Goal: Information Seeking & Learning: Learn about a topic

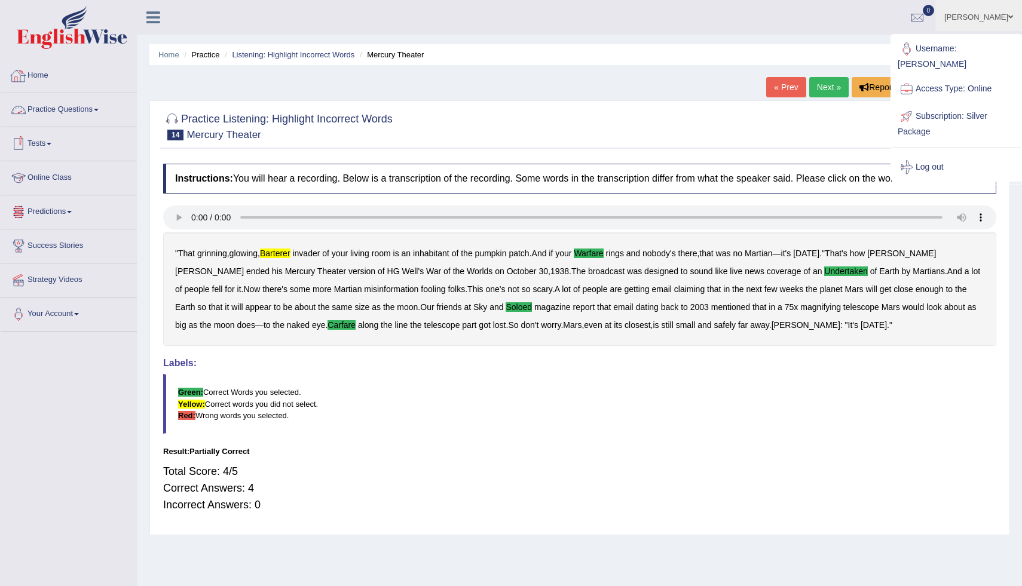
click at [60, 108] on link "Practice Questions" at bounding box center [69, 108] width 136 height 30
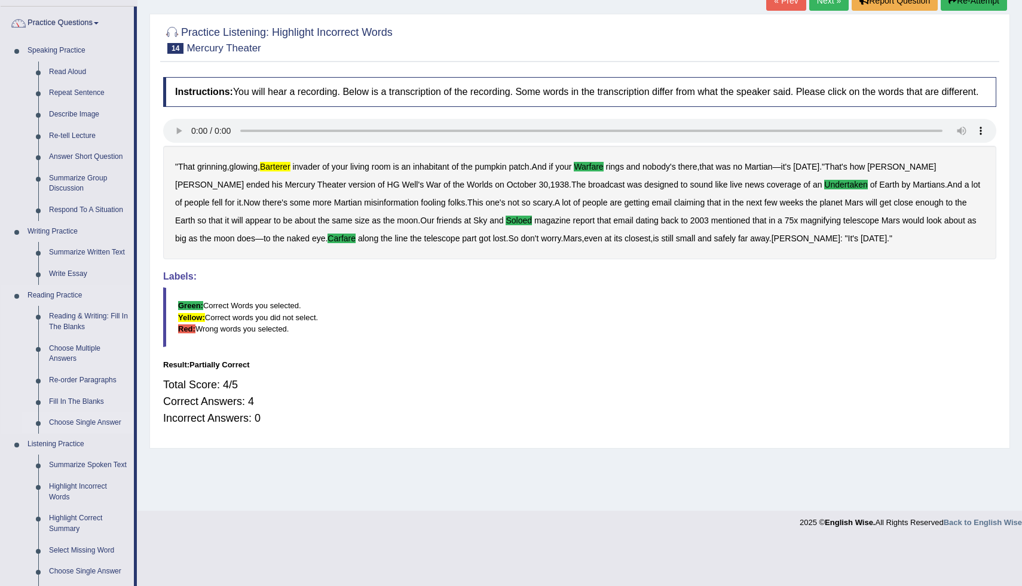
scroll to position [88, 0]
click at [72, 445] on link "Listening Practice" at bounding box center [78, 444] width 112 height 22
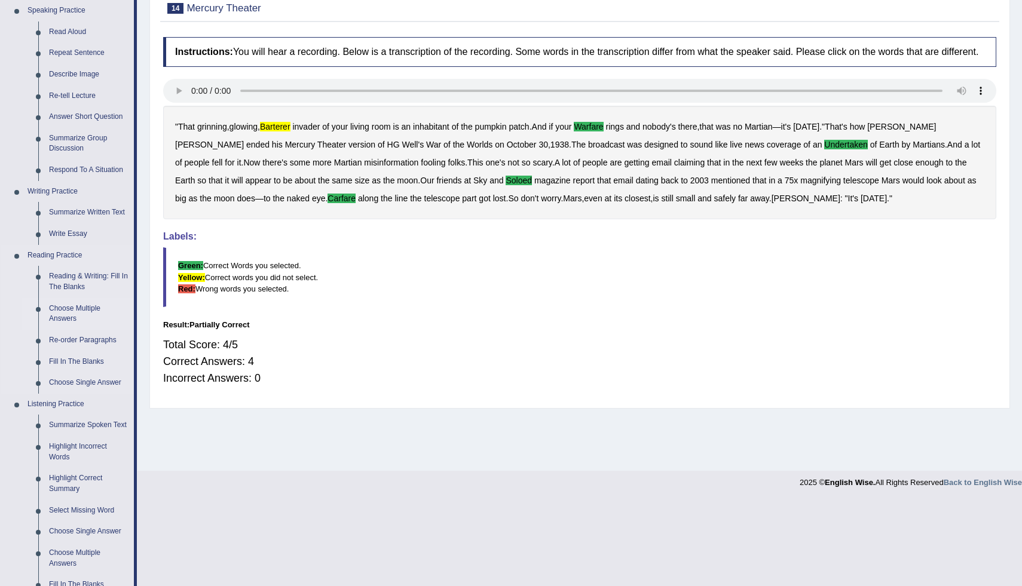
scroll to position [130, 0]
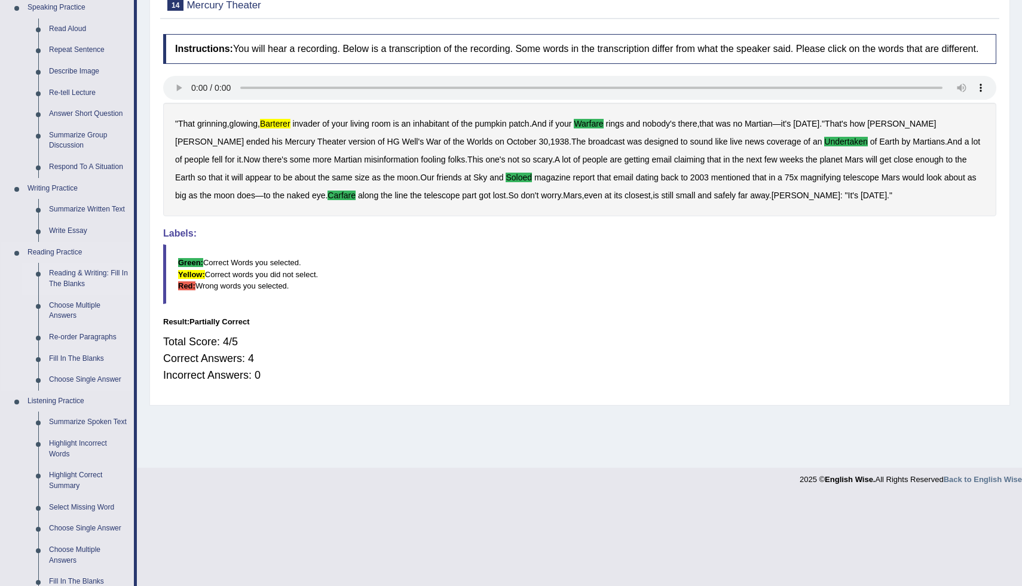
click at [69, 274] on link "Reading & Writing: Fill In The Blanks" at bounding box center [89, 279] width 90 height 32
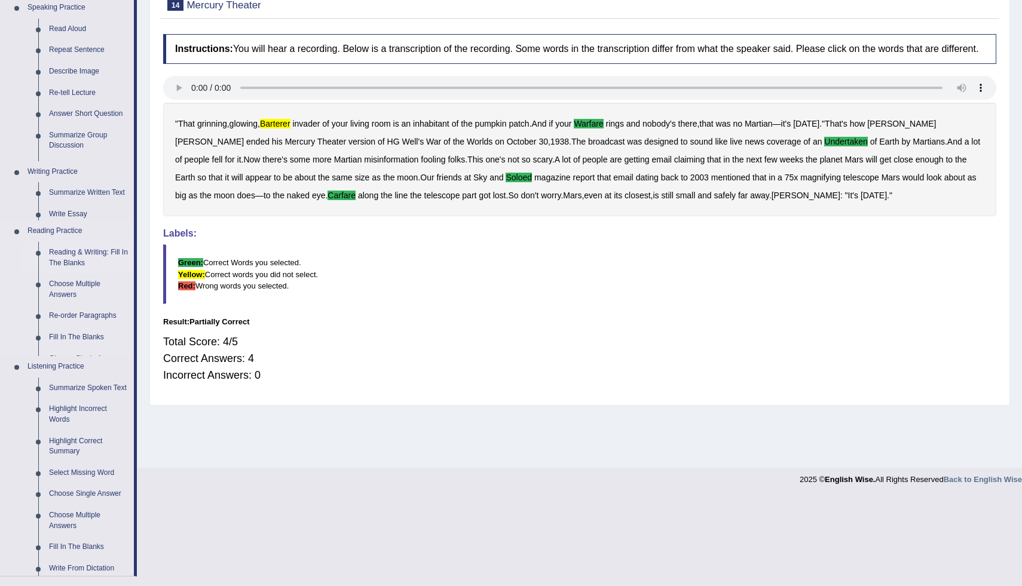
scroll to position [41, 0]
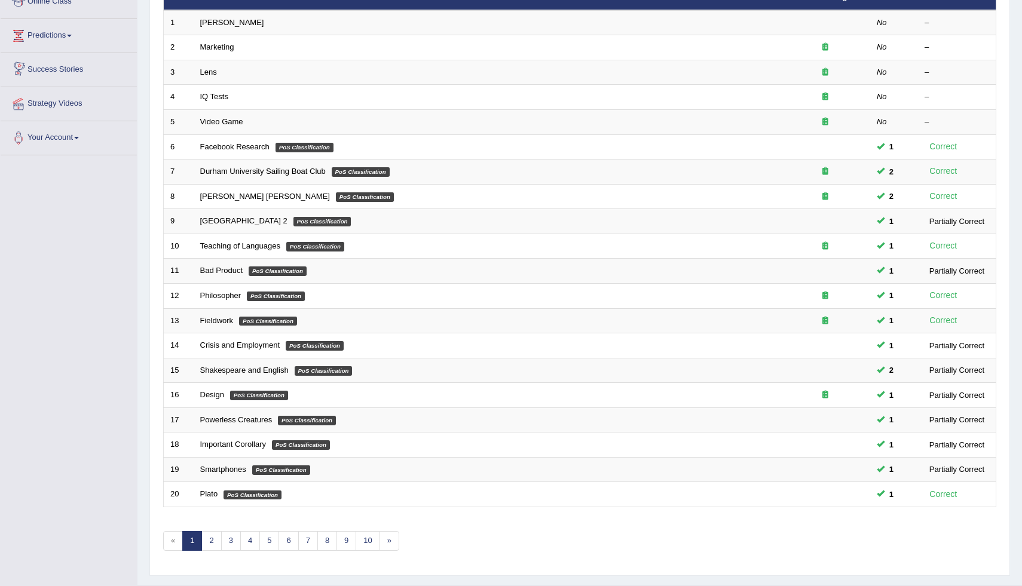
scroll to position [205, 0]
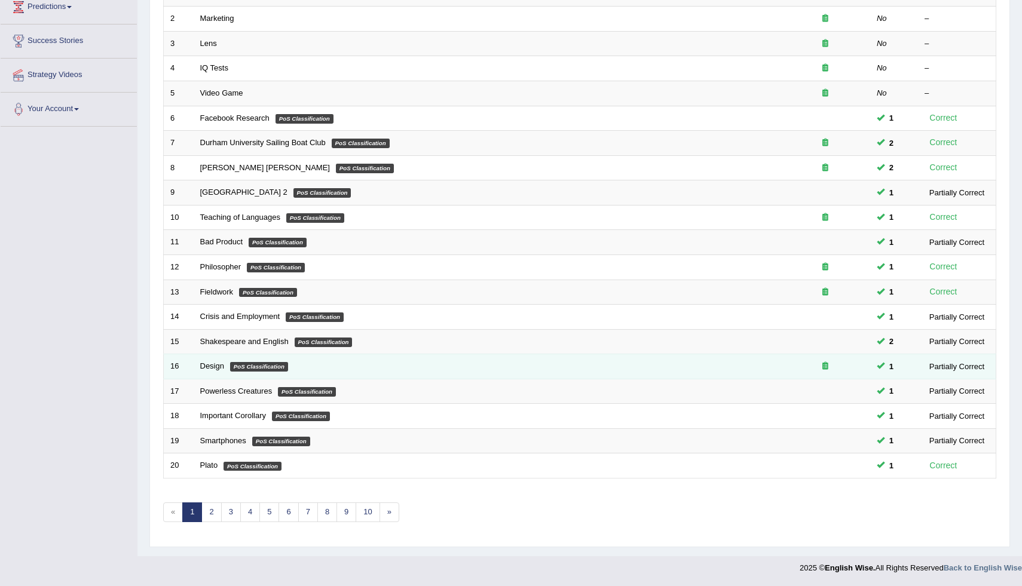
click at [233, 369] on em "PoS Classification" at bounding box center [259, 367] width 58 height 10
click at [215, 370] on link "Design" at bounding box center [212, 366] width 24 height 9
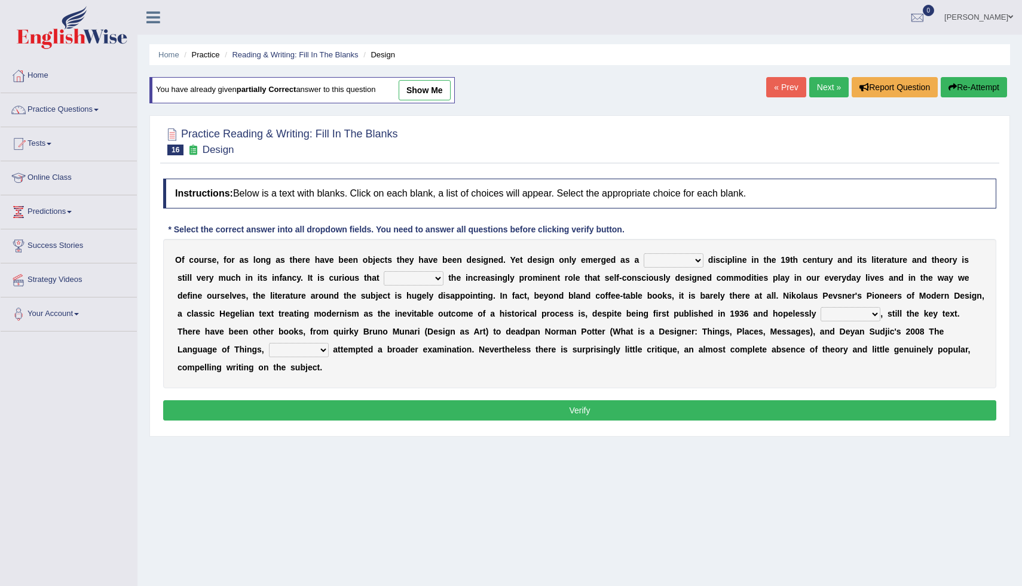
click at [427, 87] on link "show me" at bounding box center [425, 90] width 52 height 20
select select "foremost"
select select "despite"
select select "dated"
select select "however"
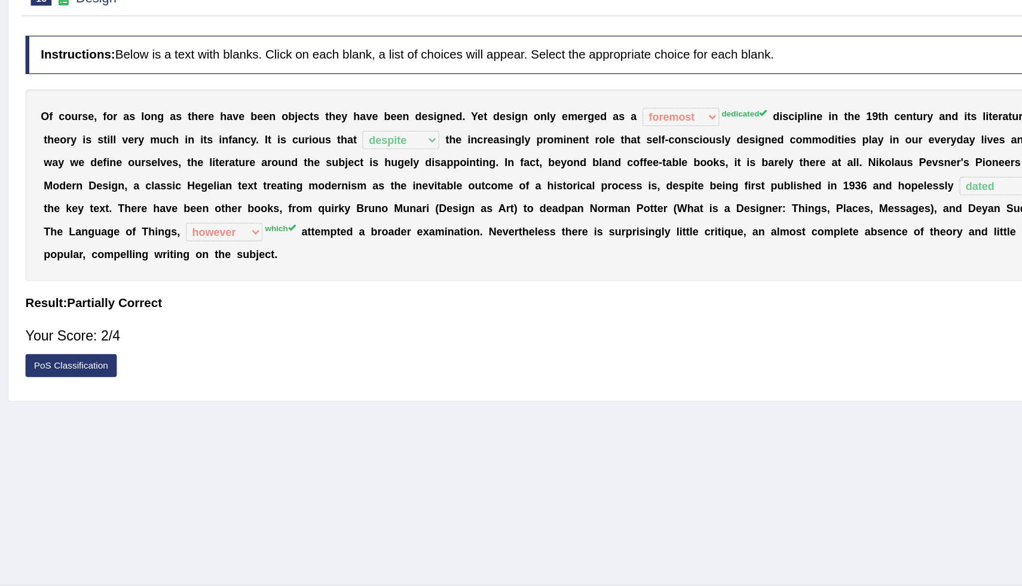
scroll to position [13, 0]
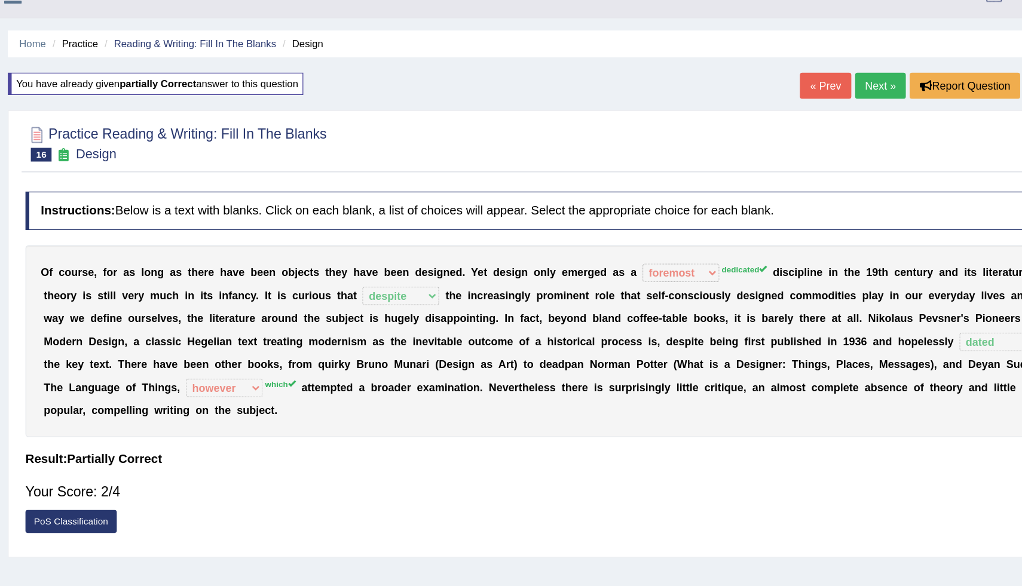
click at [820, 71] on link "Next »" at bounding box center [828, 75] width 39 height 20
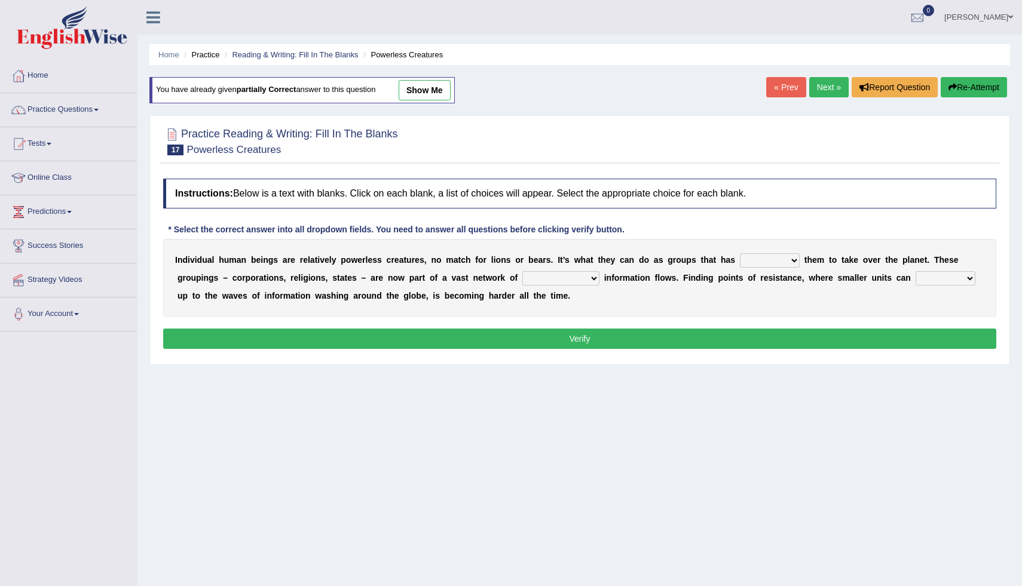
click at [437, 87] on link "show me" at bounding box center [425, 90] width 52 height 20
select select "enabled"
select select "interconnected"
select select "raise"
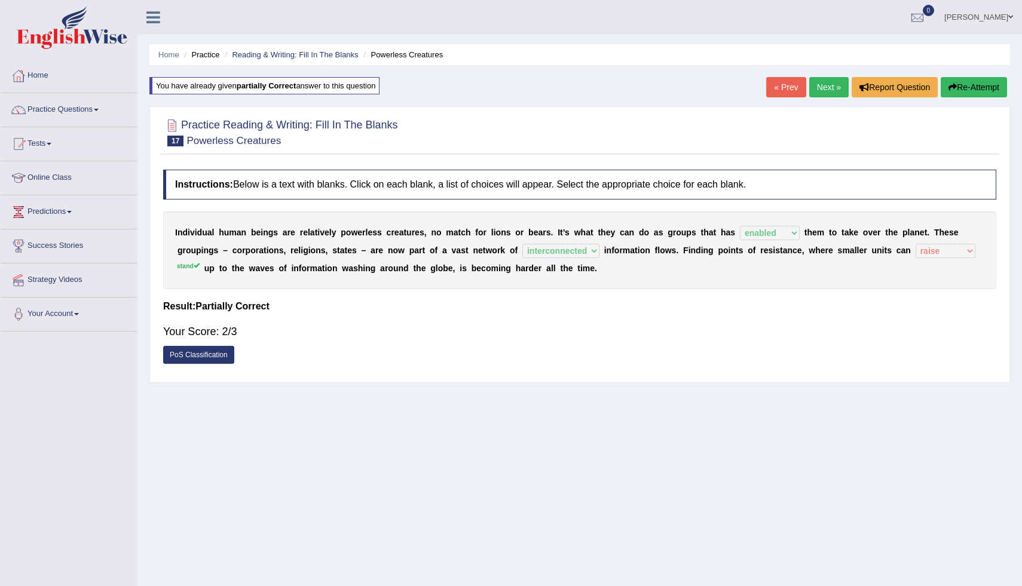
drag, startPoint x: 437, startPoint y: 87, endPoint x: 507, endPoint y: 135, distance: 85.2
click at [507, 135] on div "Home Practice Reading & Writing: Fill In The Blanks Powerless Creatures You hav…" at bounding box center [579, 299] width 885 height 598
drag, startPoint x: 525, startPoint y: 191, endPoint x: 571, endPoint y: 191, distance: 46.0
click at [571, 191] on h4 "Instructions: Below is a text with blanks. Click on each blank, a list of choic…" at bounding box center [579, 185] width 833 height 30
drag, startPoint x: 581, startPoint y: 145, endPoint x: 595, endPoint y: 128, distance: 22.0
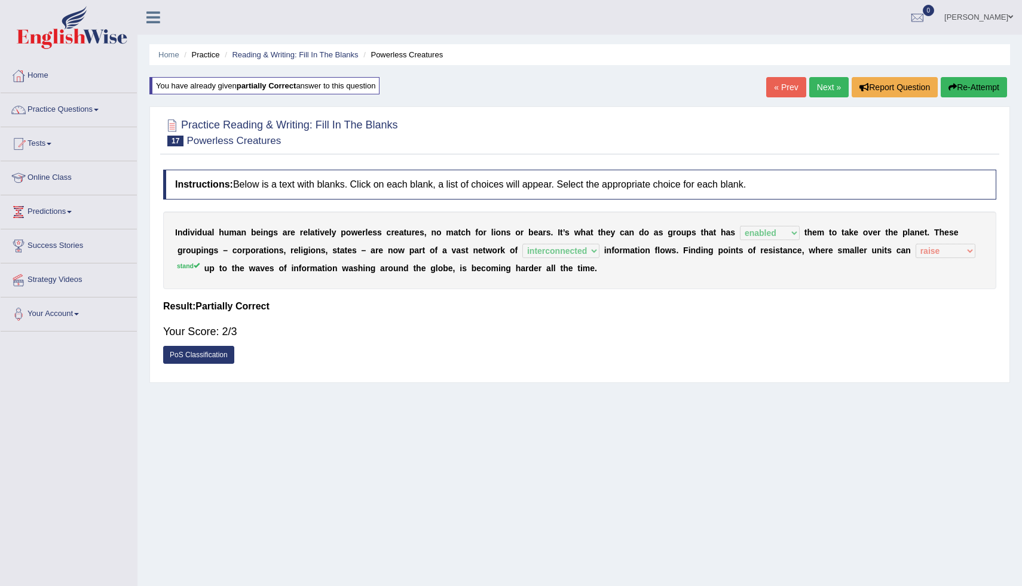
click at [595, 125] on div at bounding box center [579, 132] width 833 height 36
click at [619, 316] on div "Instructions: Below is a text with blanks. Click on each blank, a list of choic…" at bounding box center [579, 269] width 839 height 213
click at [821, 82] on link "Next »" at bounding box center [828, 87] width 39 height 20
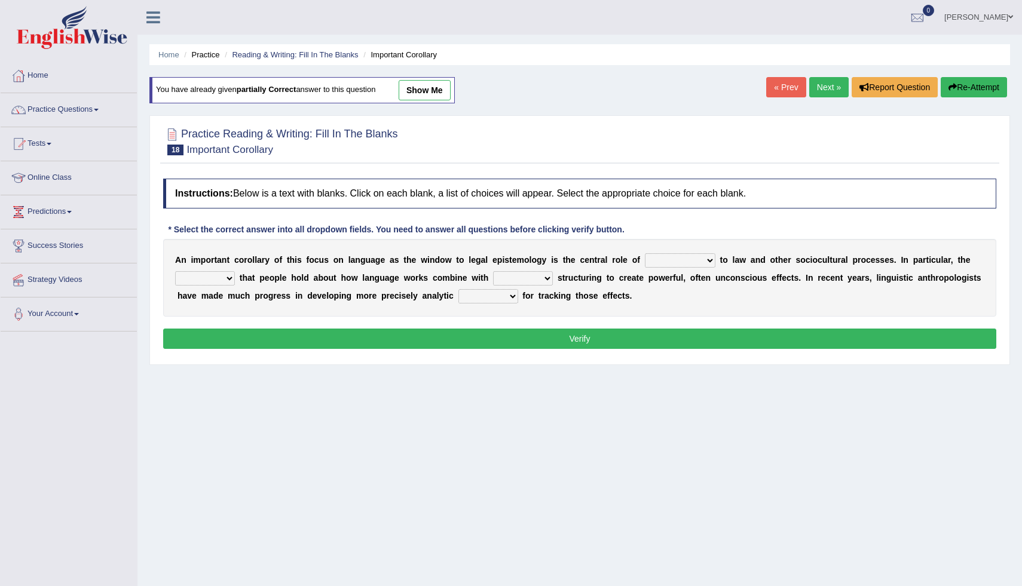
click at [438, 89] on link "show me" at bounding box center [425, 90] width 52 height 20
select select "acquaintance"
select select "consent"
select select "linguistic"
select select "tools"
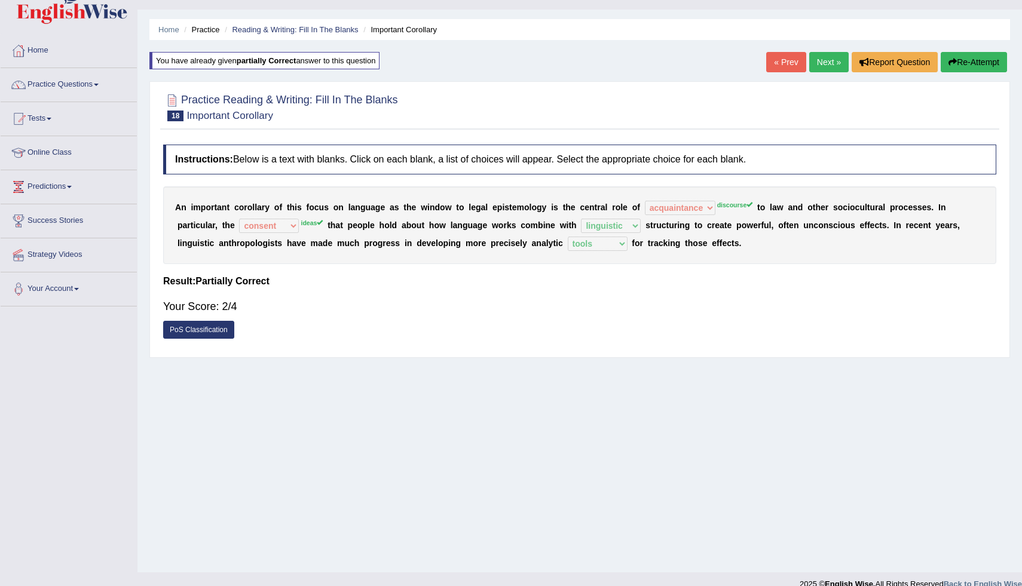
scroll to position [39, 0]
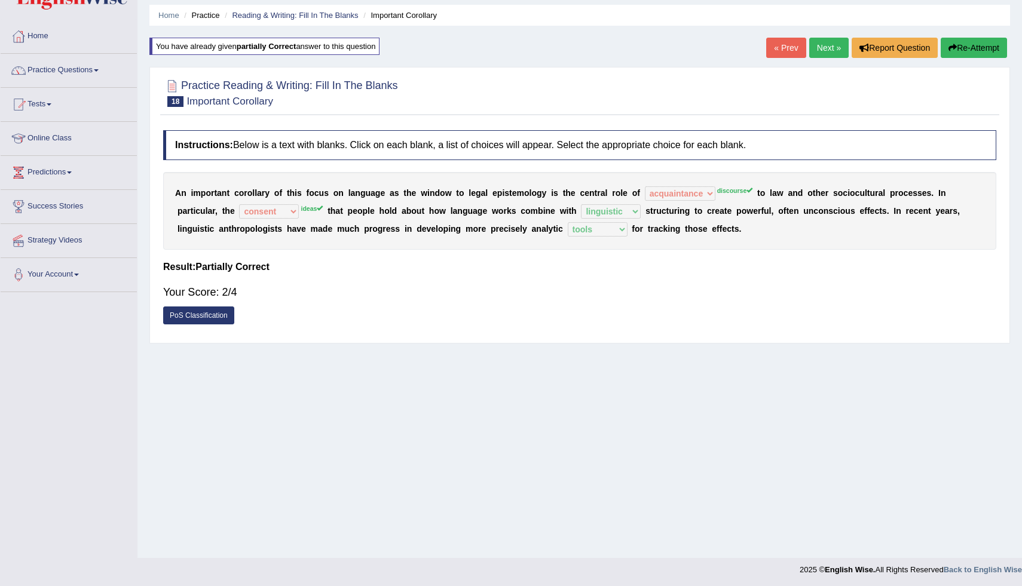
click at [422, 242] on div "A n i m p o r t a n t c o r o l l a r y o f t h i s f o c u s o n l a n g u a g…" at bounding box center [579, 211] width 833 height 78
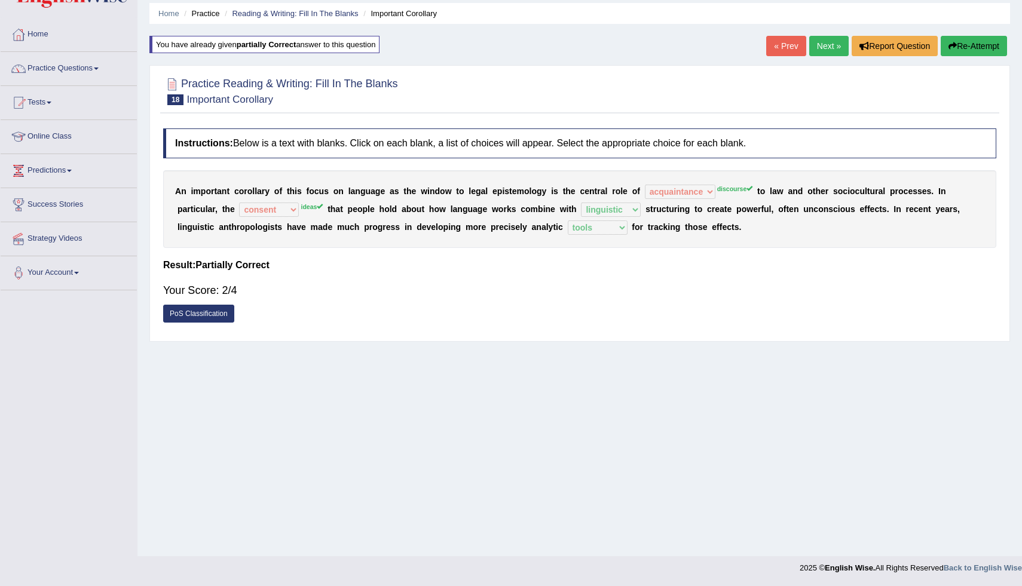
scroll to position [16, 0]
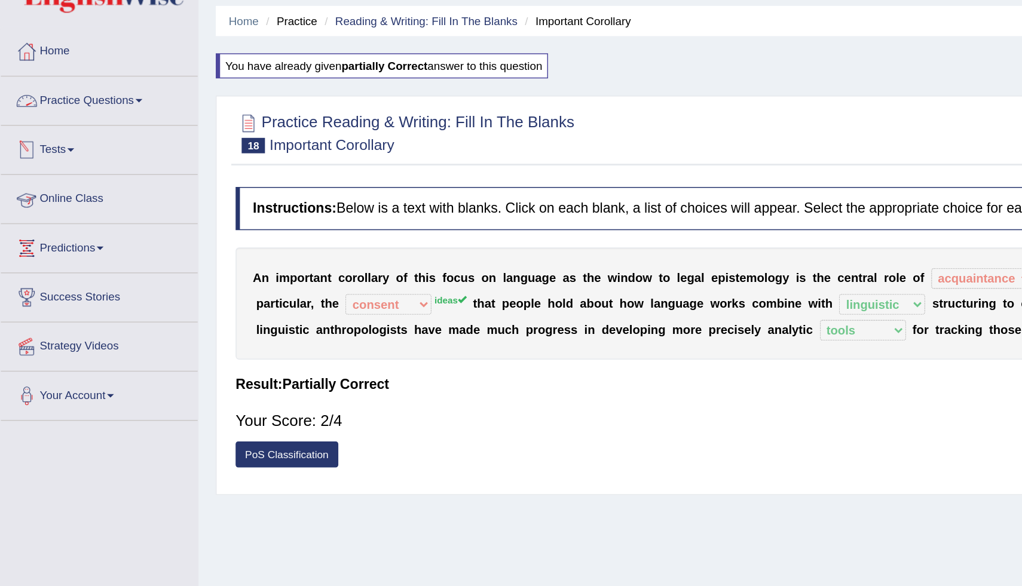
click at [82, 88] on link "Practice Questions" at bounding box center [69, 92] width 136 height 30
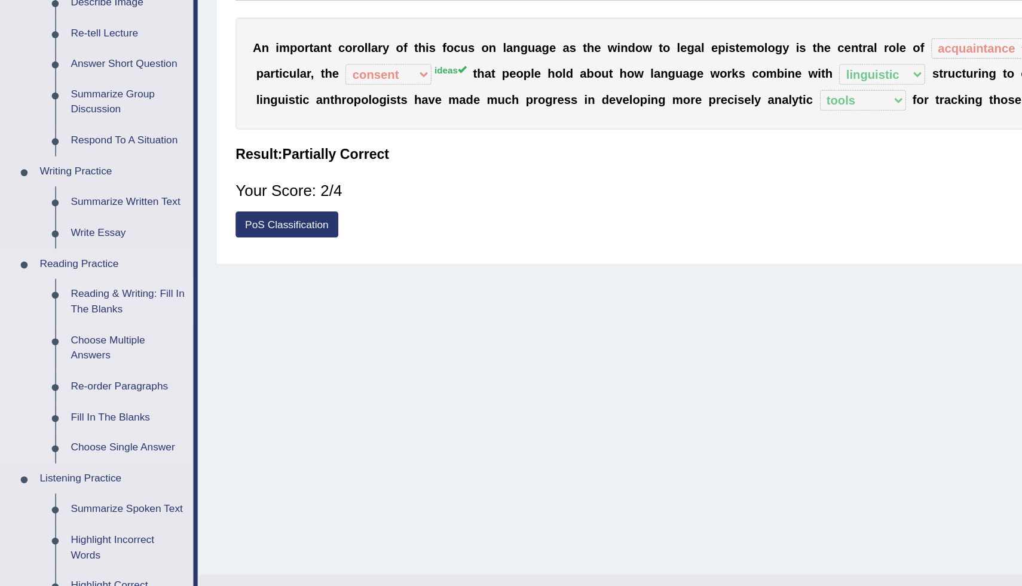
scroll to position [20, 0]
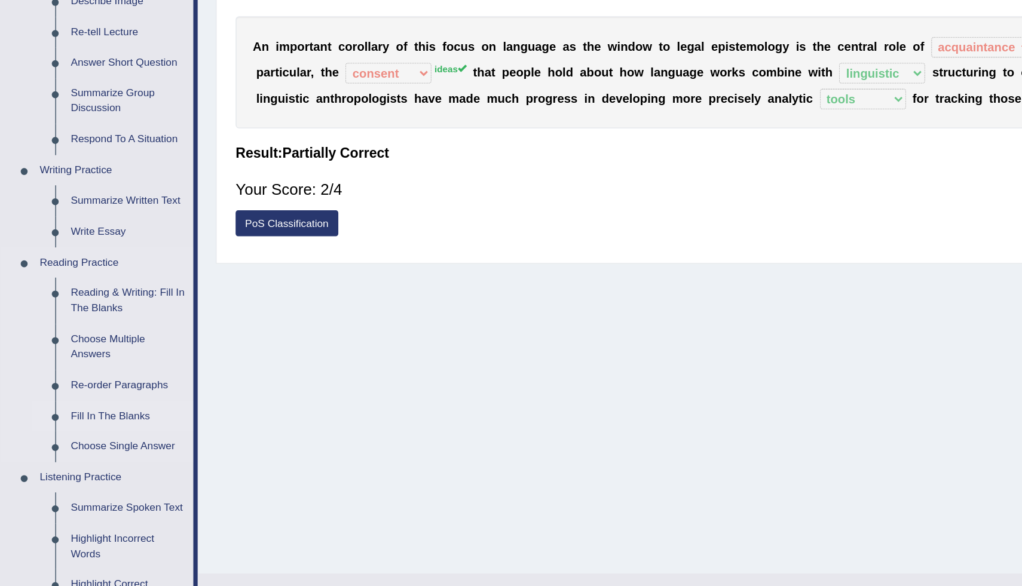
click at [74, 469] on link "Fill In The Blanks" at bounding box center [89, 469] width 90 height 22
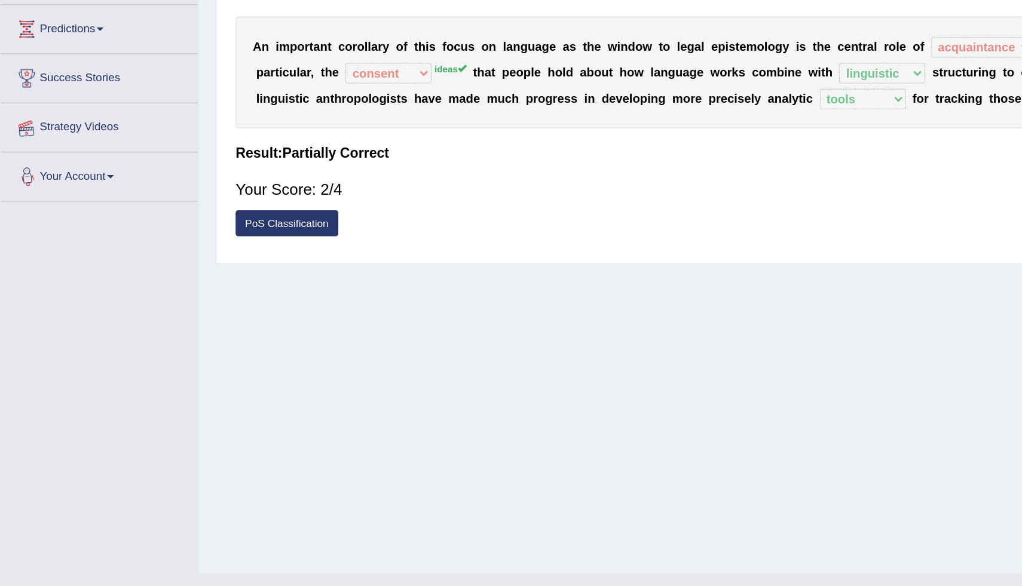
scroll to position [41, 0]
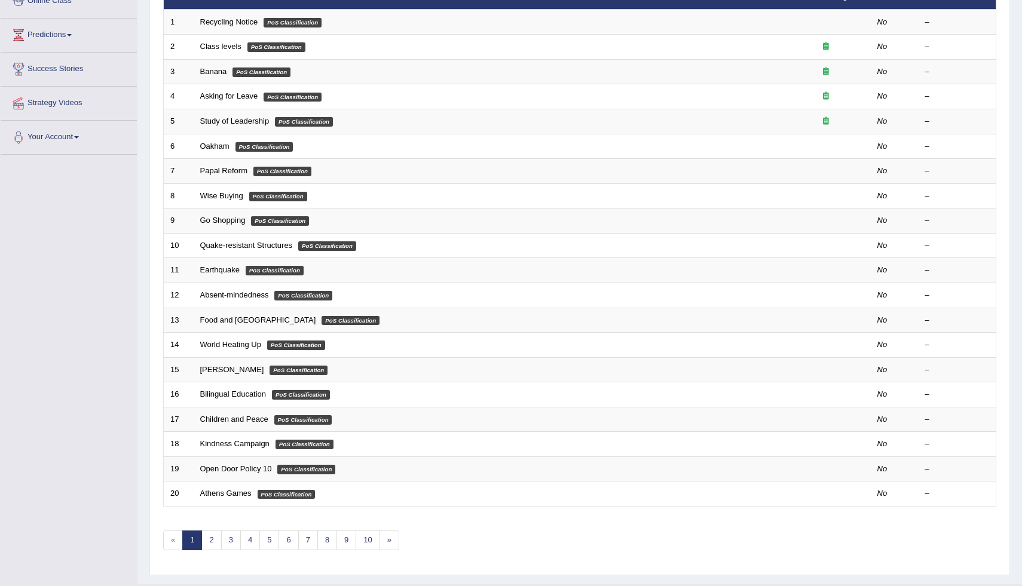
scroll to position [205, 0]
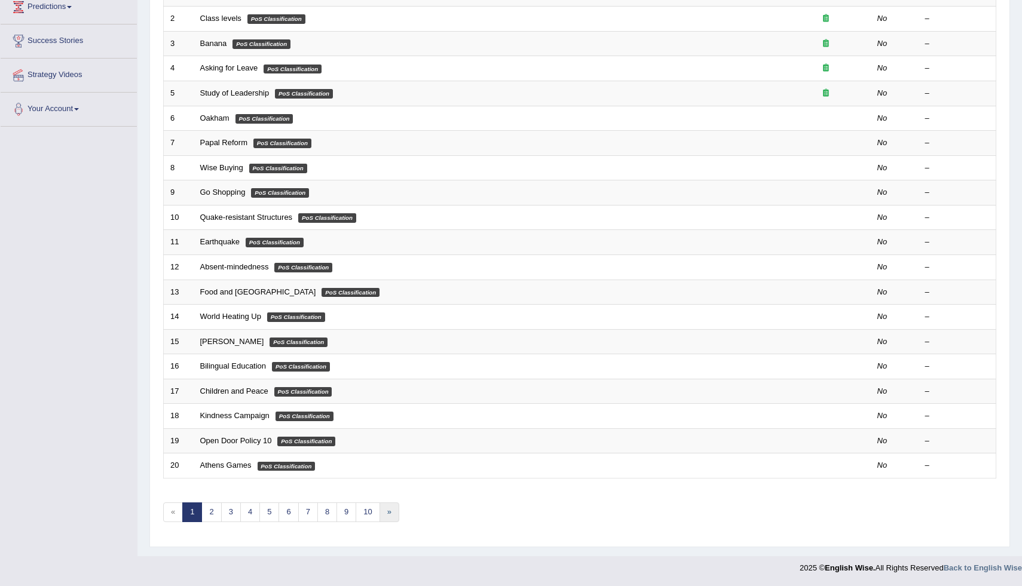
click at [387, 514] on link "»" at bounding box center [390, 513] width 20 height 20
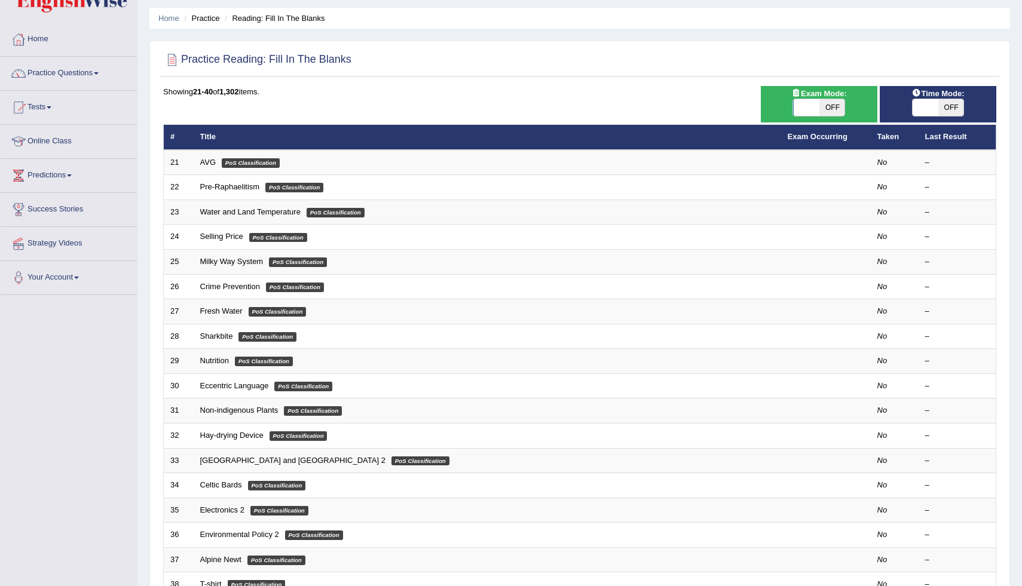
scroll to position [205, 0]
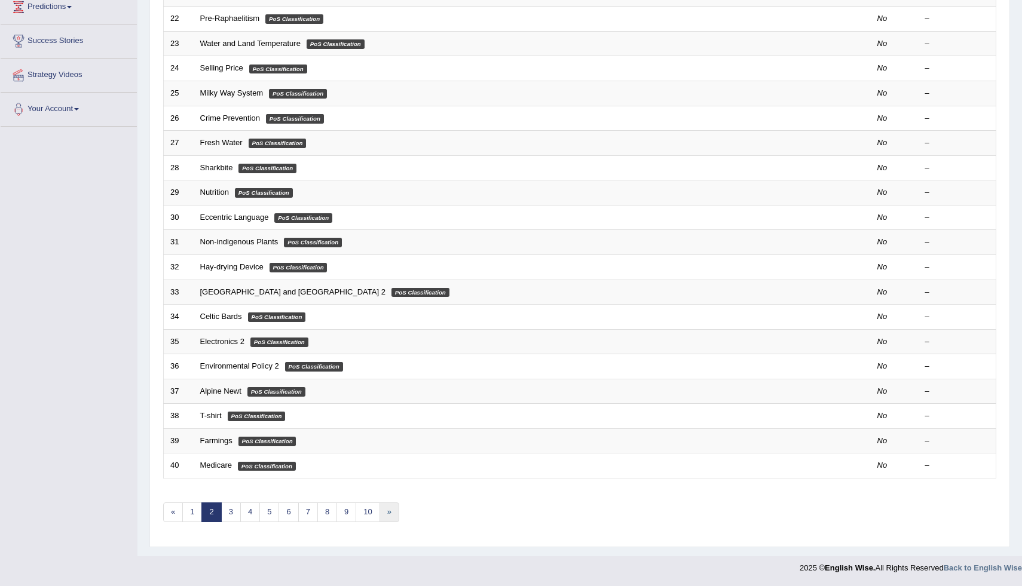
click at [394, 521] on link "»" at bounding box center [390, 513] width 20 height 20
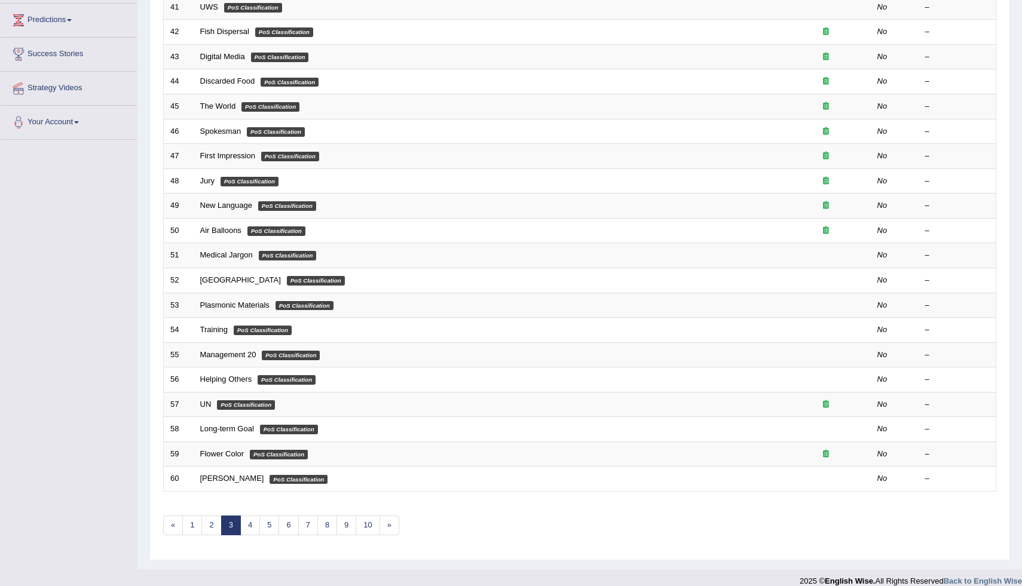
scroll to position [205, 0]
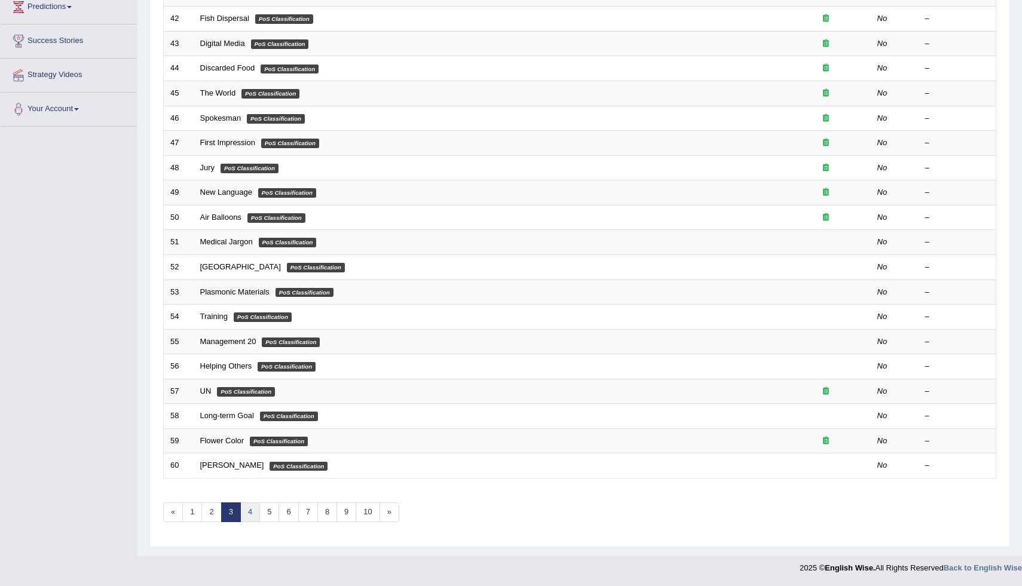
click at [253, 513] on link "4" at bounding box center [250, 513] width 20 height 20
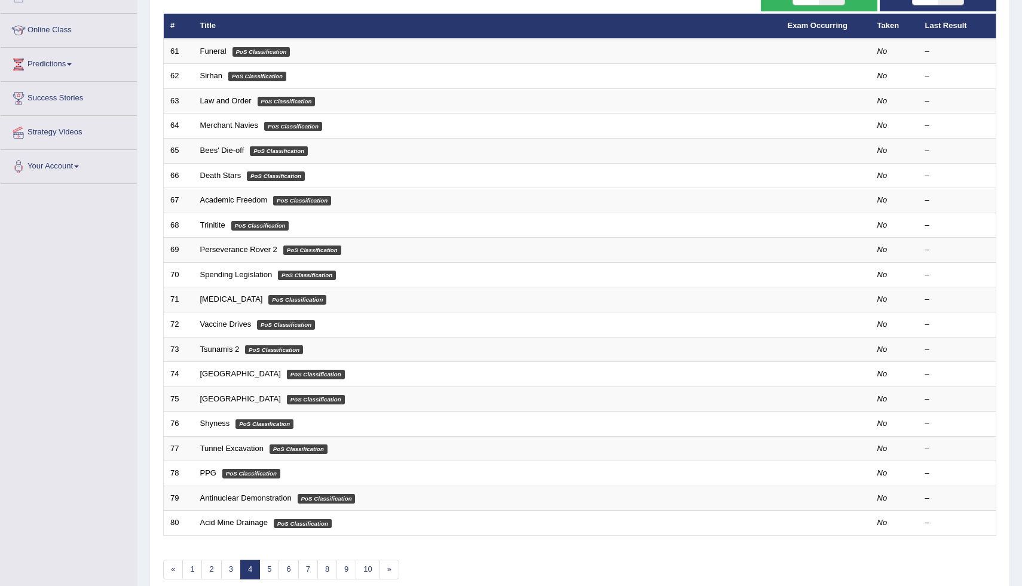
scroll to position [205, 0]
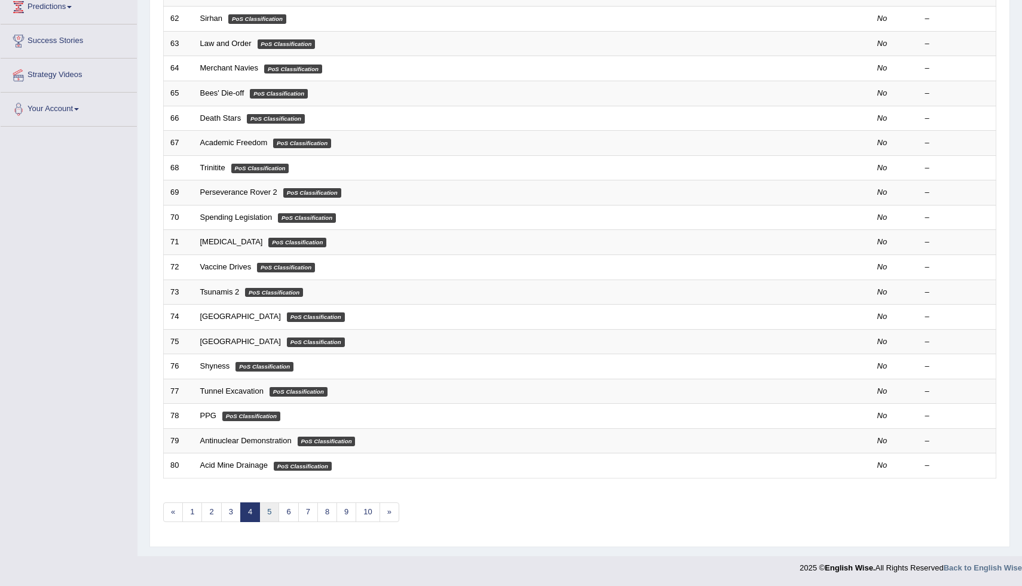
click at [268, 513] on link "5" at bounding box center [269, 513] width 20 height 20
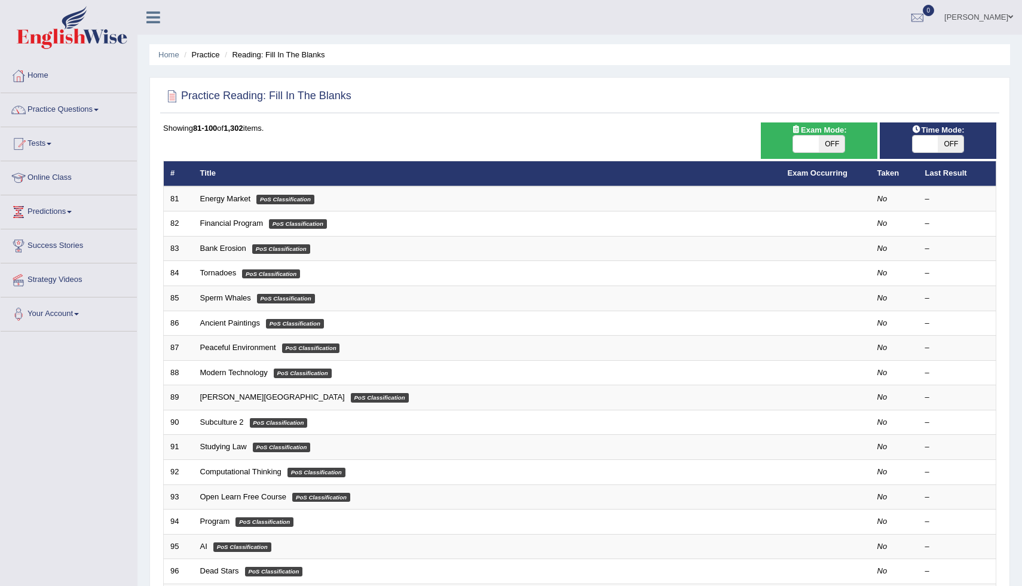
click at [838, 150] on span "OFF" at bounding box center [832, 144] width 26 height 17
checkbox input "true"
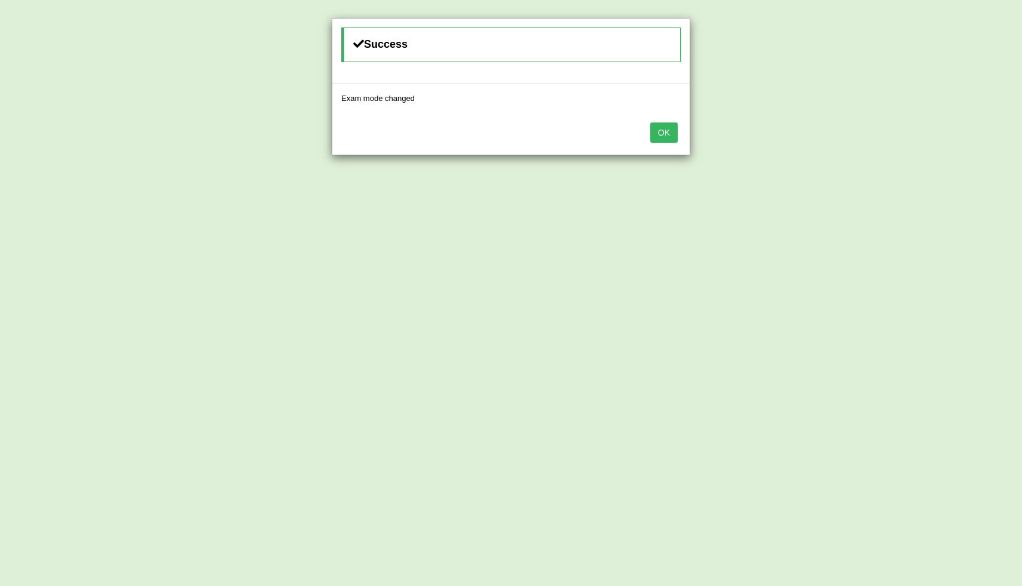
click at [672, 140] on button "OK" at bounding box center [663, 133] width 27 height 20
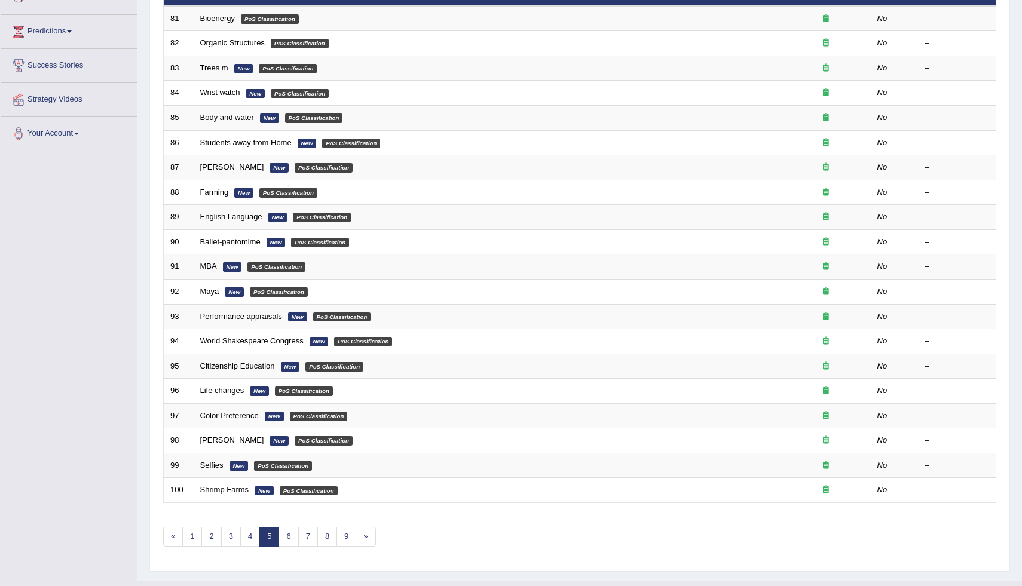
scroll to position [205, 0]
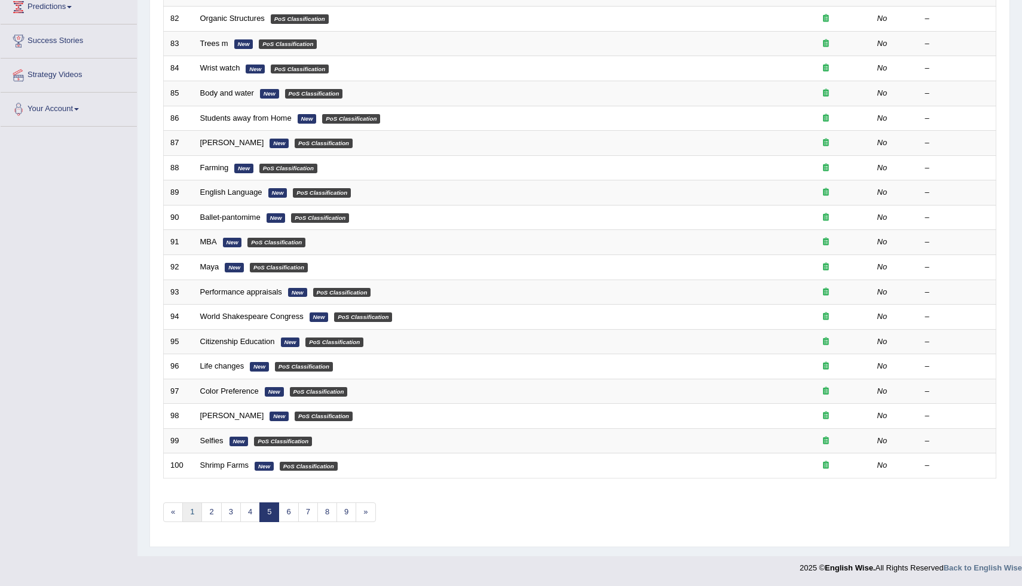
click at [195, 513] on link "1" at bounding box center [192, 513] width 20 height 20
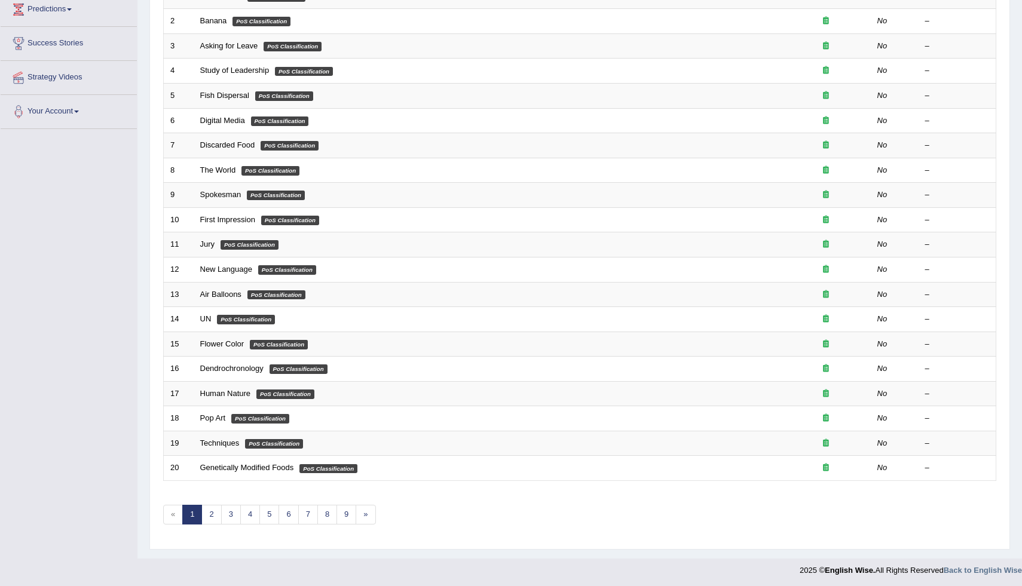
scroll to position [205, 0]
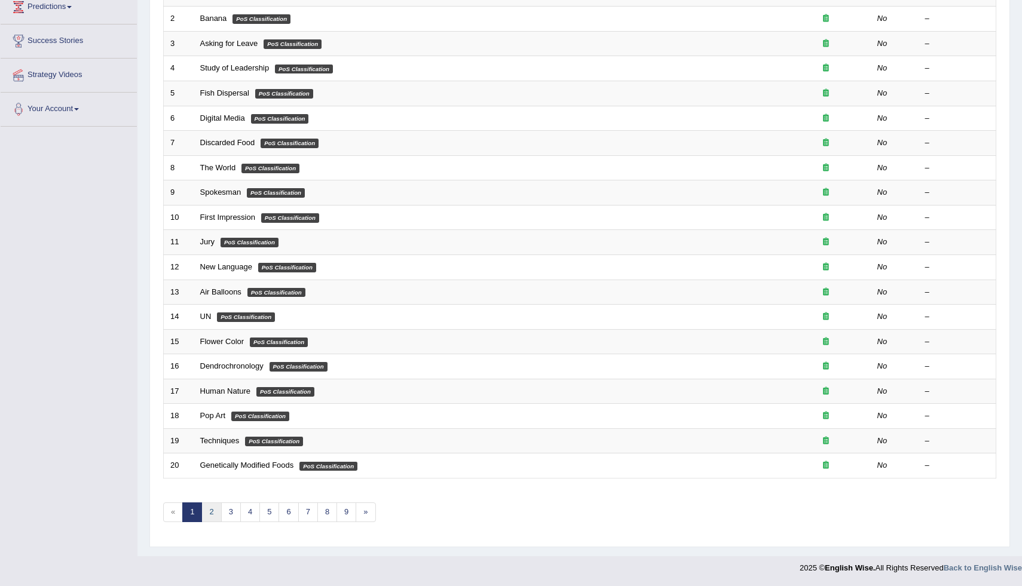
click at [211, 516] on link "2" at bounding box center [211, 513] width 20 height 20
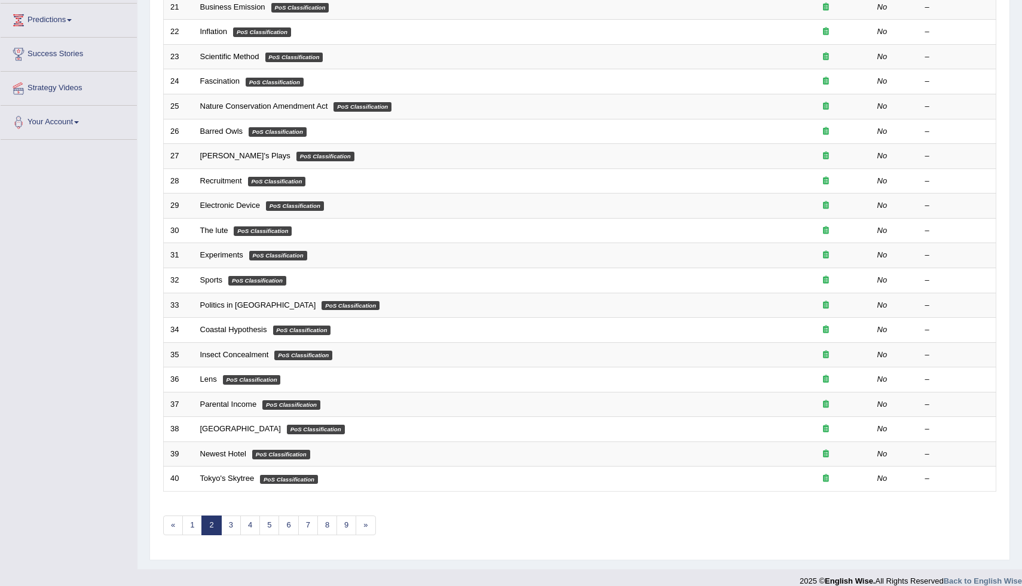
scroll to position [205, 0]
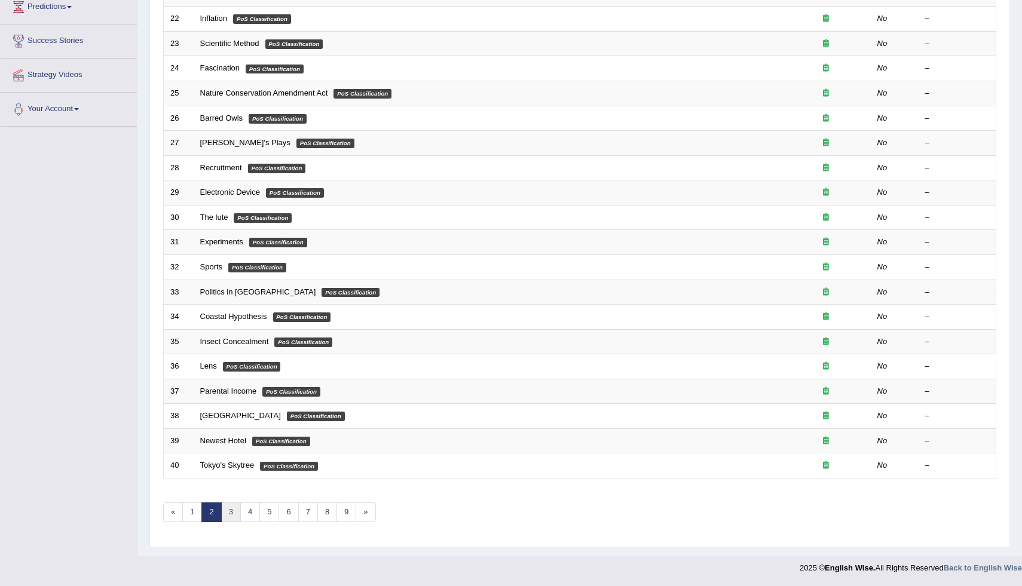
click at [231, 516] on link "3" at bounding box center [231, 513] width 20 height 20
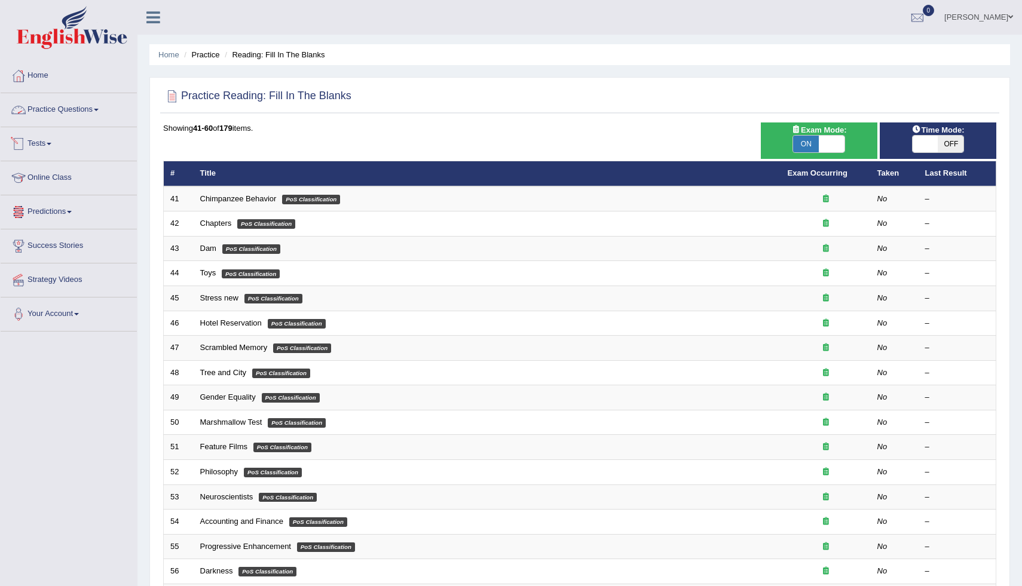
click at [59, 106] on link "Practice Questions" at bounding box center [69, 108] width 136 height 30
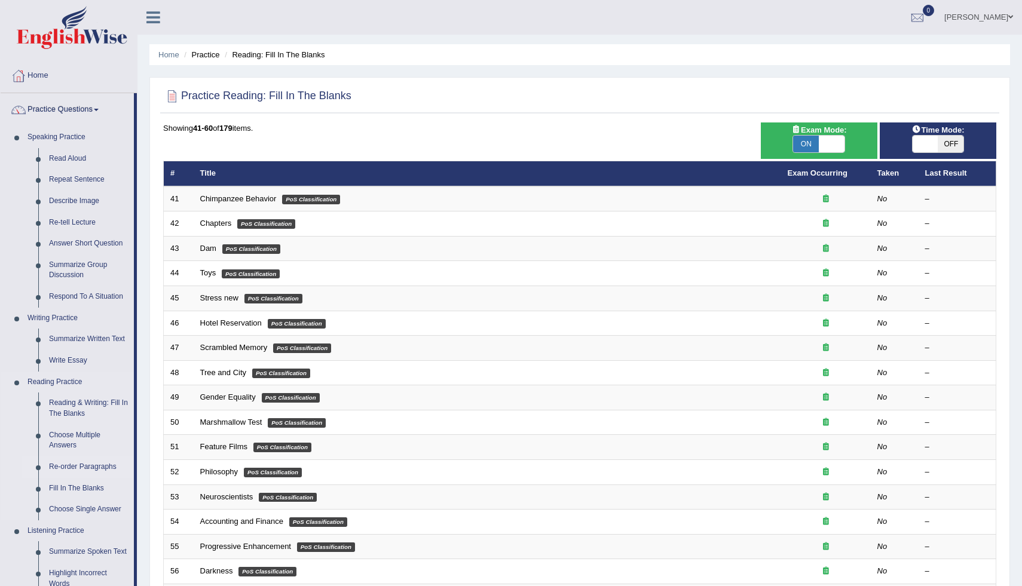
click at [77, 469] on link "Re-order Paragraphs" at bounding box center [89, 468] width 90 height 22
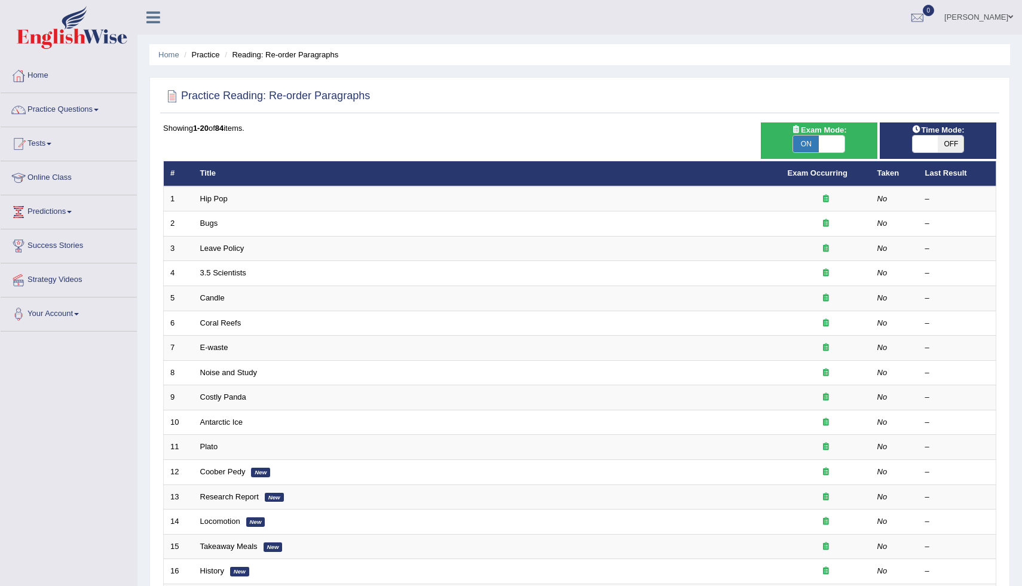
click at [816, 148] on span "ON" at bounding box center [806, 144] width 26 height 17
checkbox input "false"
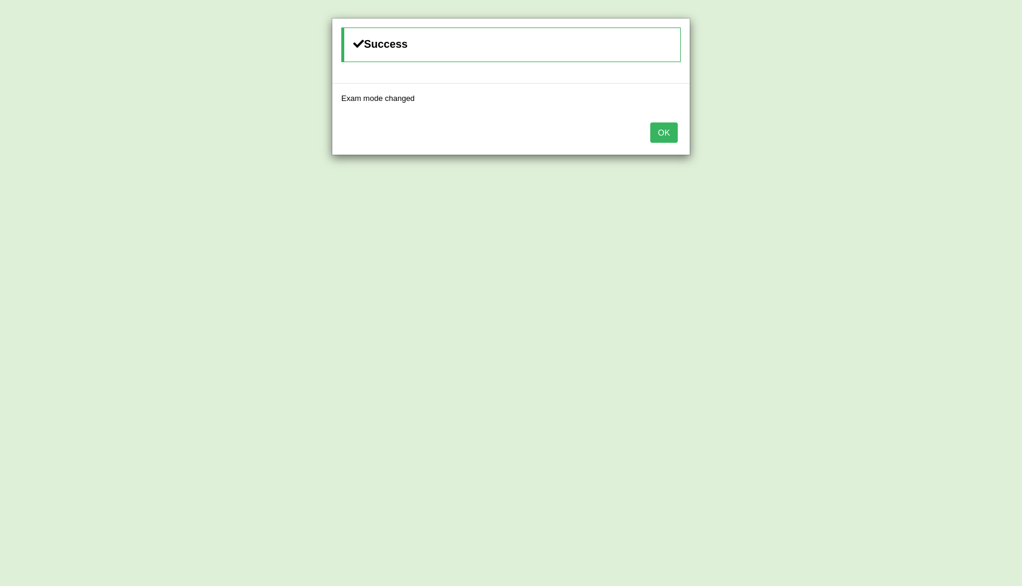
click at [672, 138] on button "OK" at bounding box center [663, 133] width 27 height 20
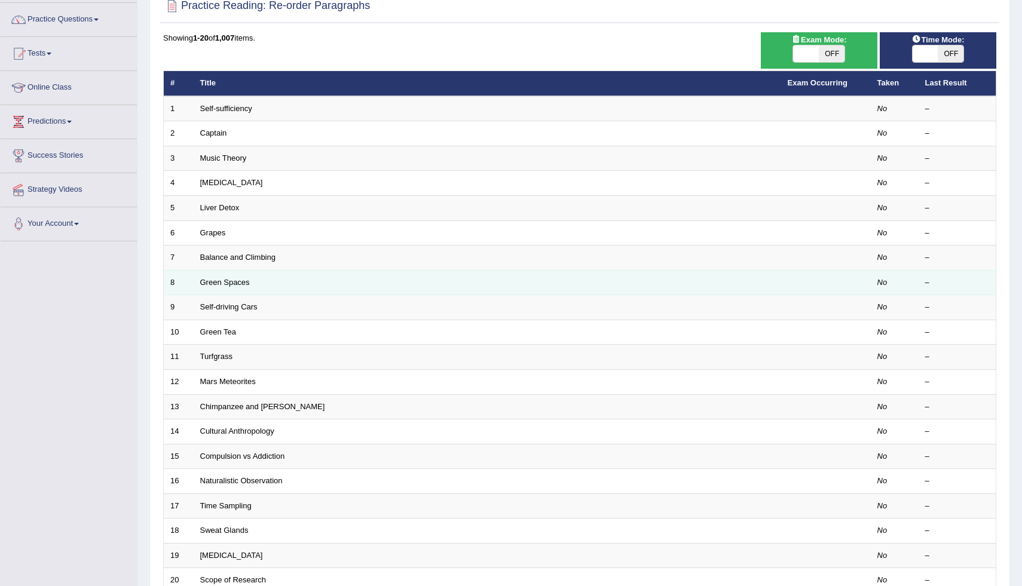
scroll to position [205, 0]
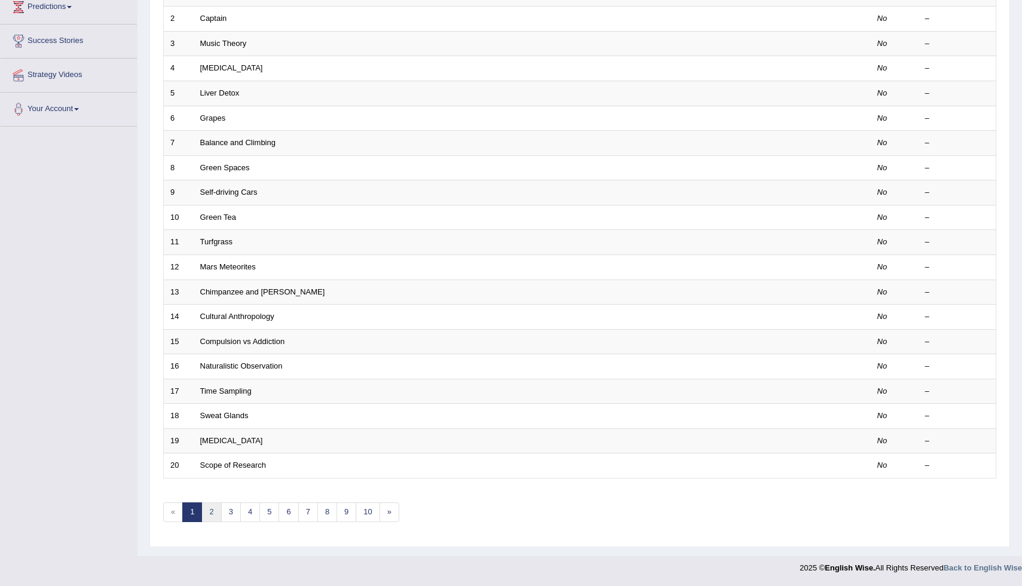
click at [211, 512] on link "2" at bounding box center [211, 513] width 20 height 20
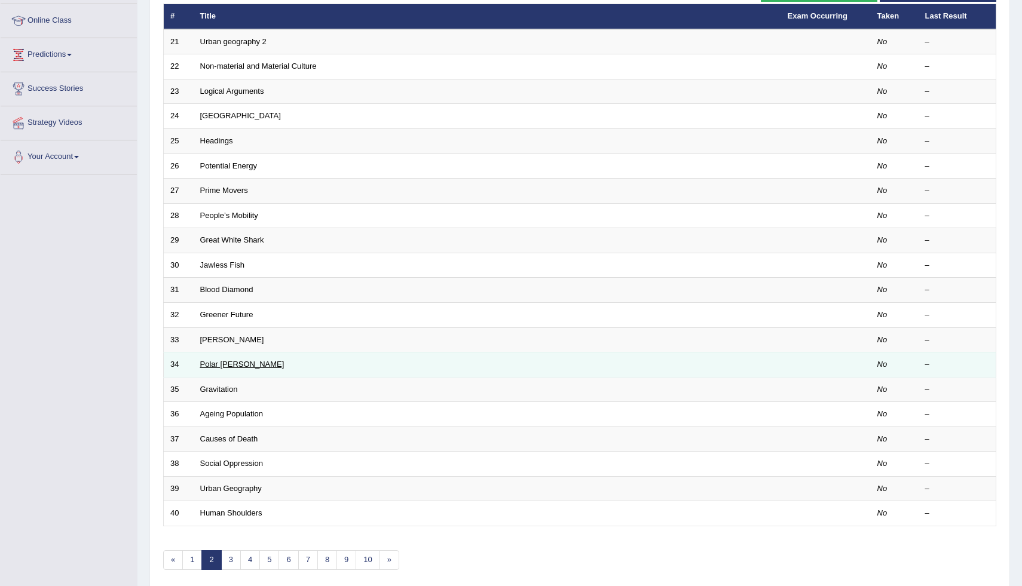
scroll to position [205, 0]
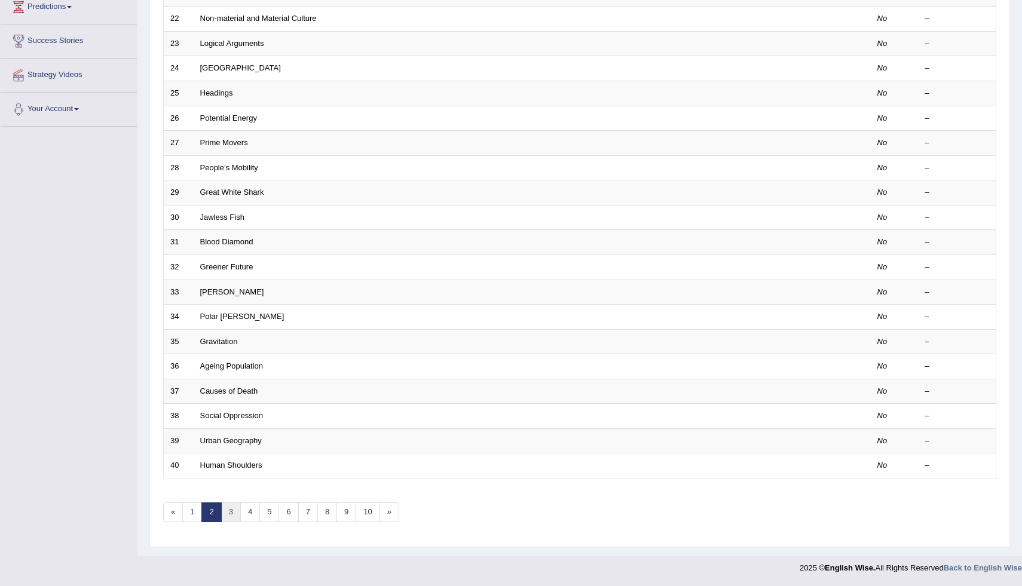
click at [233, 515] on link "3" at bounding box center [231, 513] width 20 height 20
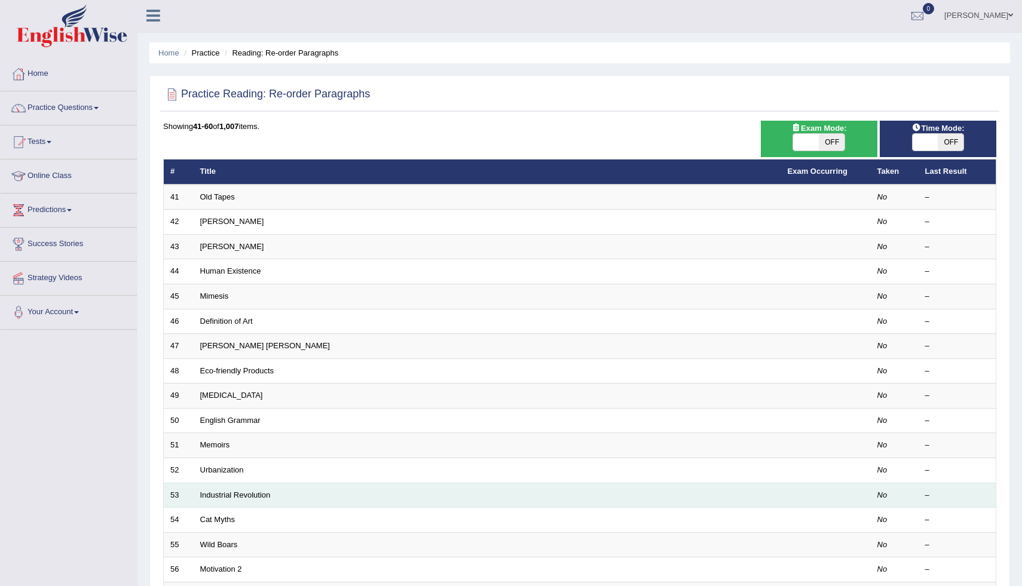
scroll to position [205, 0]
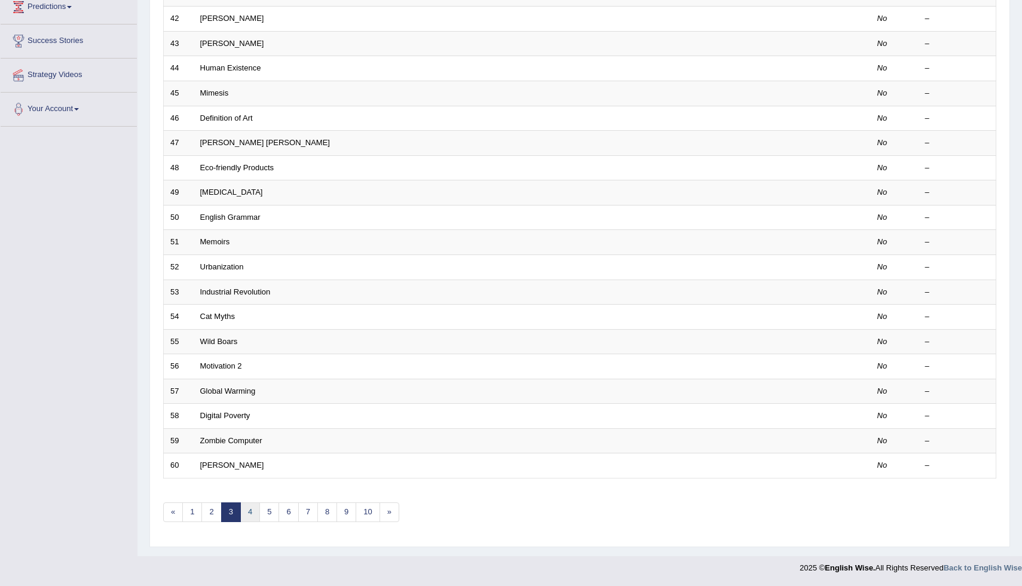
click at [251, 509] on link "4" at bounding box center [250, 513] width 20 height 20
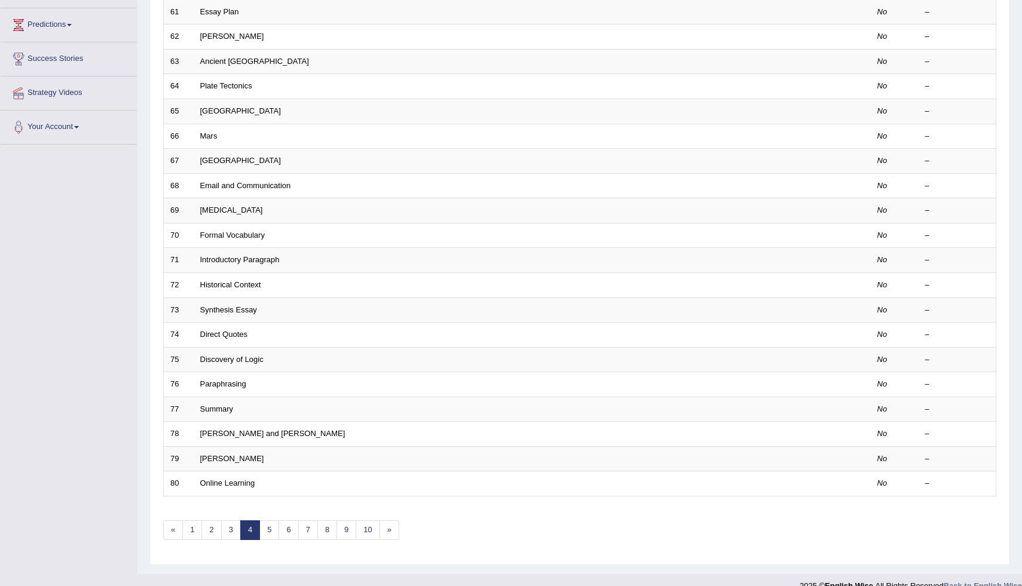
scroll to position [205, 0]
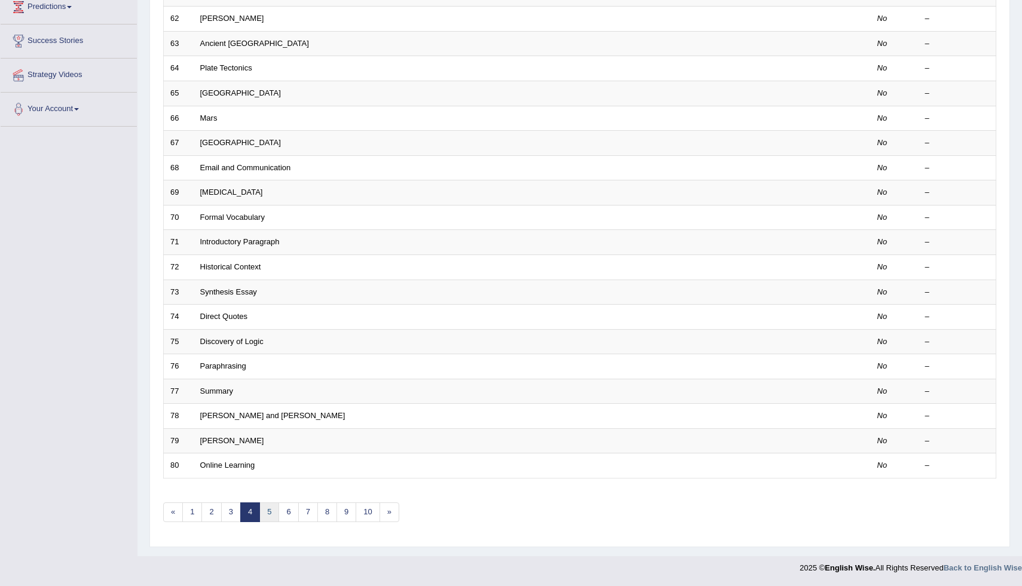
click at [267, 510] on link "5" at bounding box center [269, 513] width 20 height 20
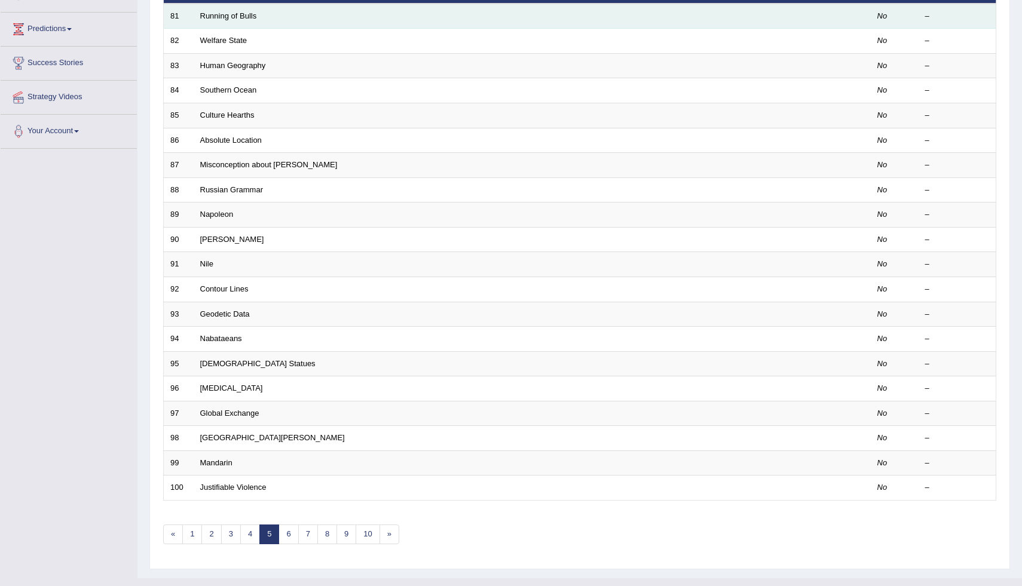
scroll to position [205, 0]
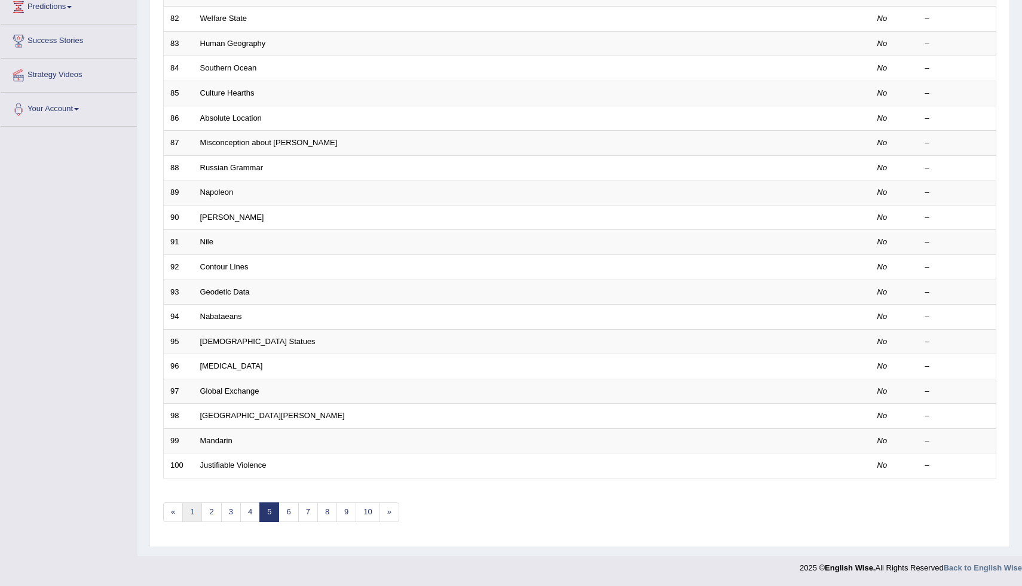
click at [188, 517] on link "1" at bounding box center [192, 513] width 20 height 20
